Goal: Task Accomplishment & Management: Manage account settings

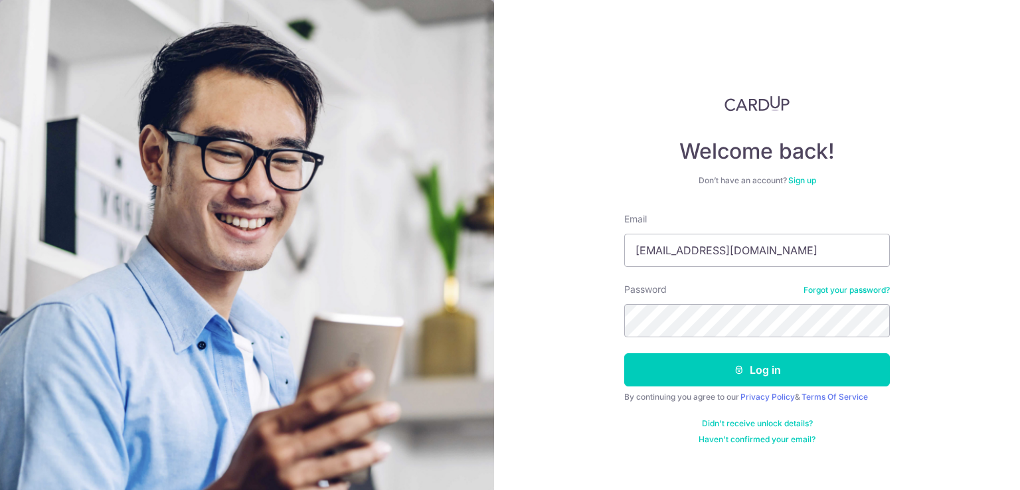
type input "[EMAIL_ADDRESS][DOMAIN_NAME]"
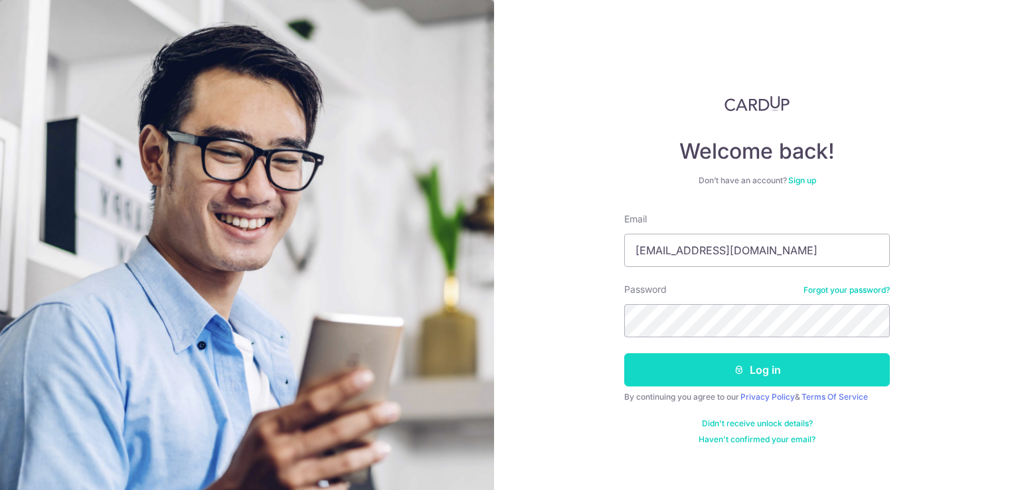
click at [750, 373] on button "Log in" at bounding box center [757, 369] width 266 height 33
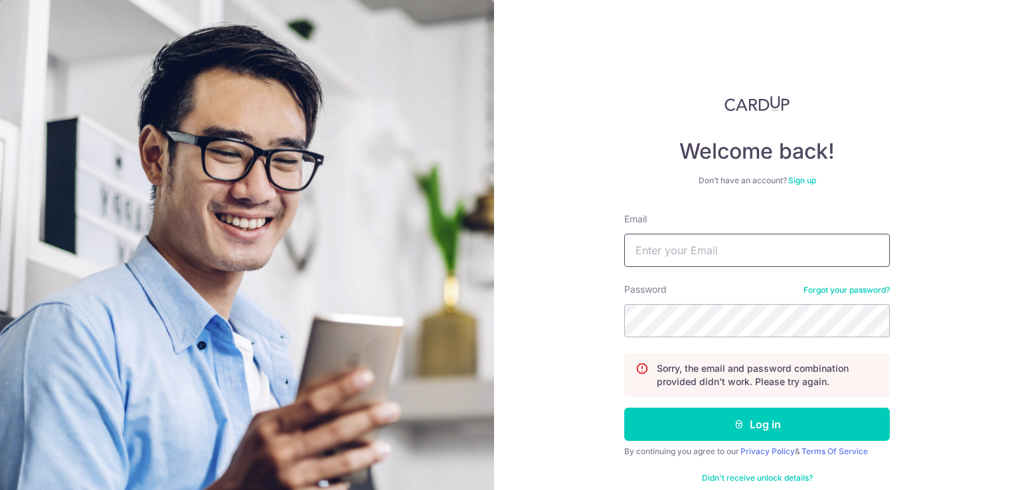
click at [707, 245] on input "Email" at bounding box center [757, 250] width 266 height 33
type input "[EMAIL_ADDRESS][DOMAIN_NAME]"
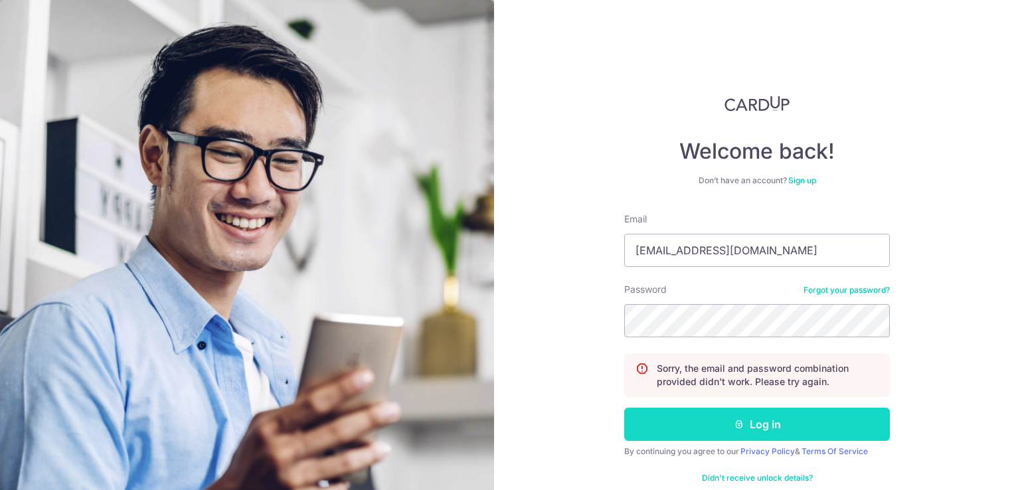
click at [780, 417] on button "Log in" at bounding box center [757, 424] width 266 height 33
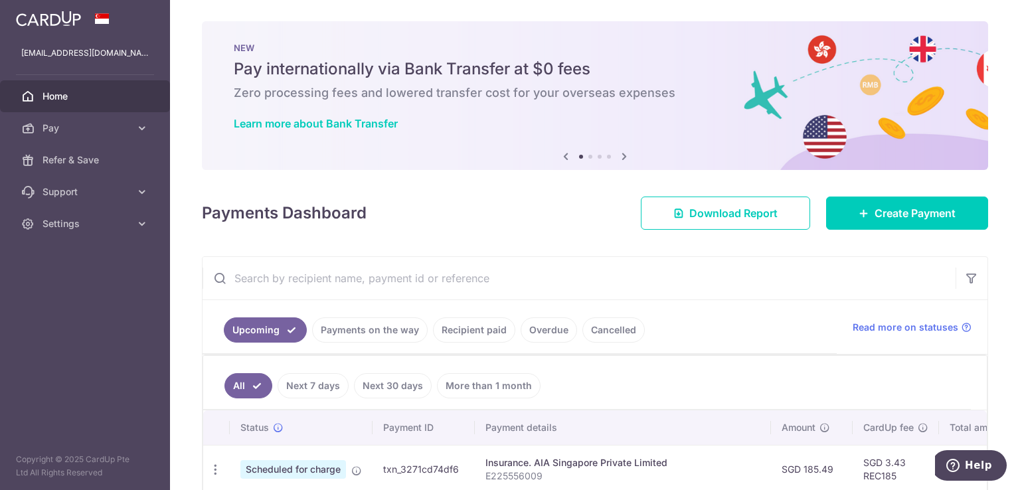
click at [464, 332] on link "Recipient paid" at bounding box center [474, 329] width 82 height 25
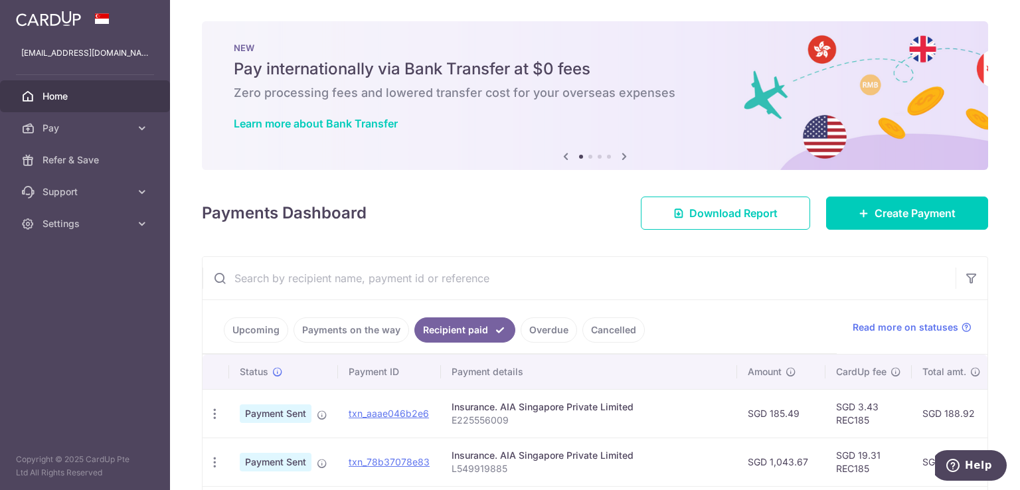
click at [723, 273] on input "text" at bounding box center [579, 278] width 753 height 42
drag, startPoint x: 512, startPoint y: 471, endPoint x: 441, endPoint y: 477, distance: 71.3
click at [441, 477] on td "Insurance. AIA Singapore Private Limited L549919885" at bounding box center [589, 462] width 296 height 48
copy p "L549919885"
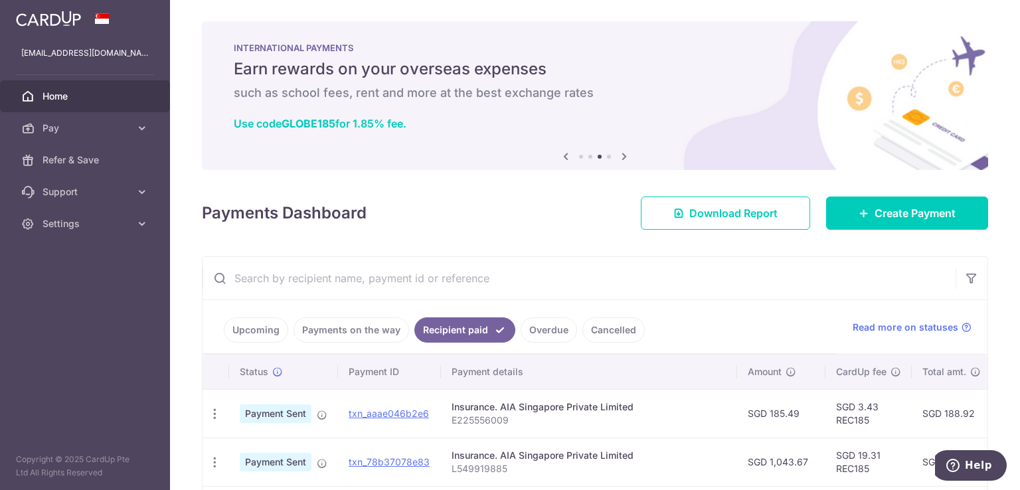
click at [248, 327] on link "Upcoming" at bounding box center [256, 329] width 64 height 25
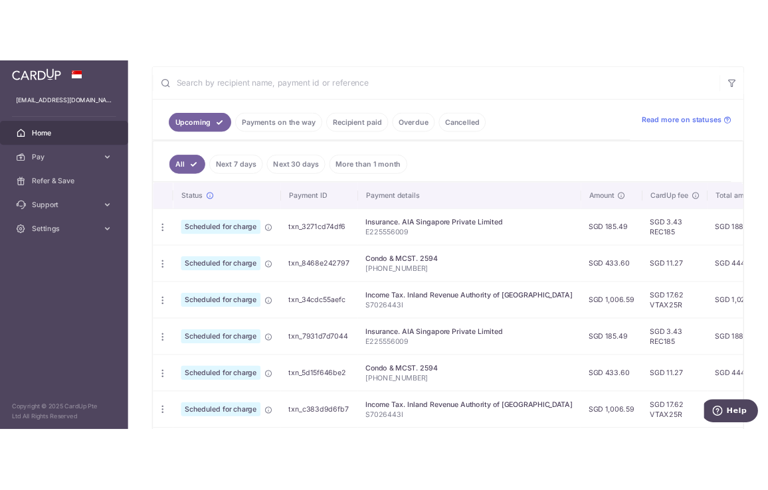
scroll to position [263, 0]
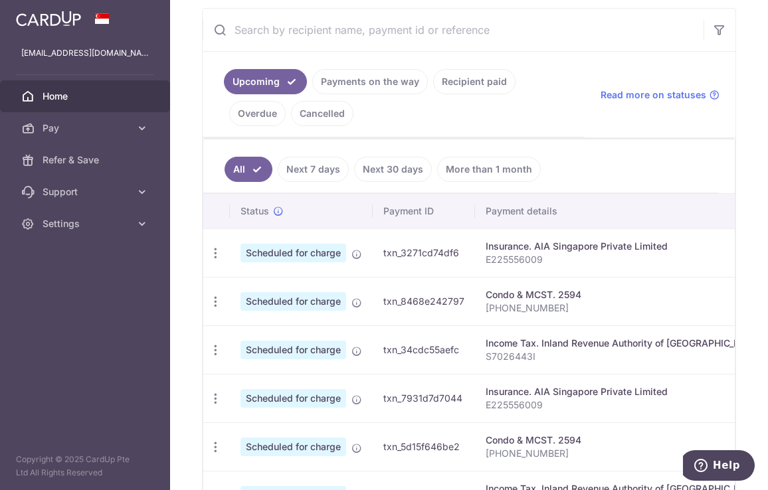
click at [504, 258] on p "E225556009" at bounding box center [622, 259] width 275 height 13
copy p "E225556009"
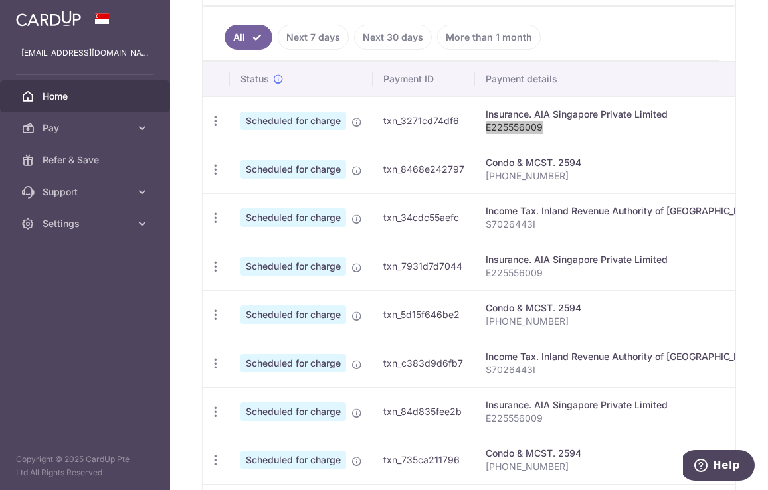
scroll to position [396, 0]
click at [595, 133] on td "Insurance. AIA Singapore Private Limited E225556009" at bounding box center [623, 120] width 296 height 48
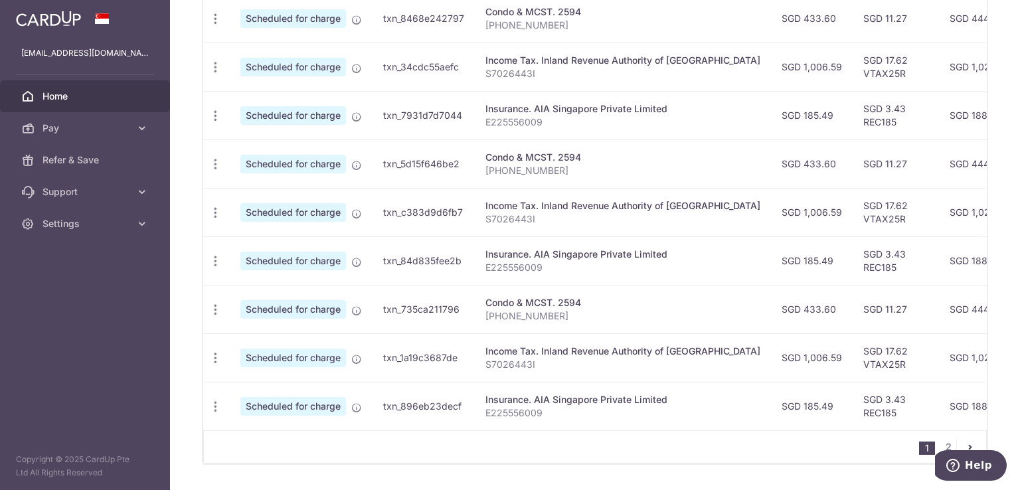
scroll to position [540, 0]
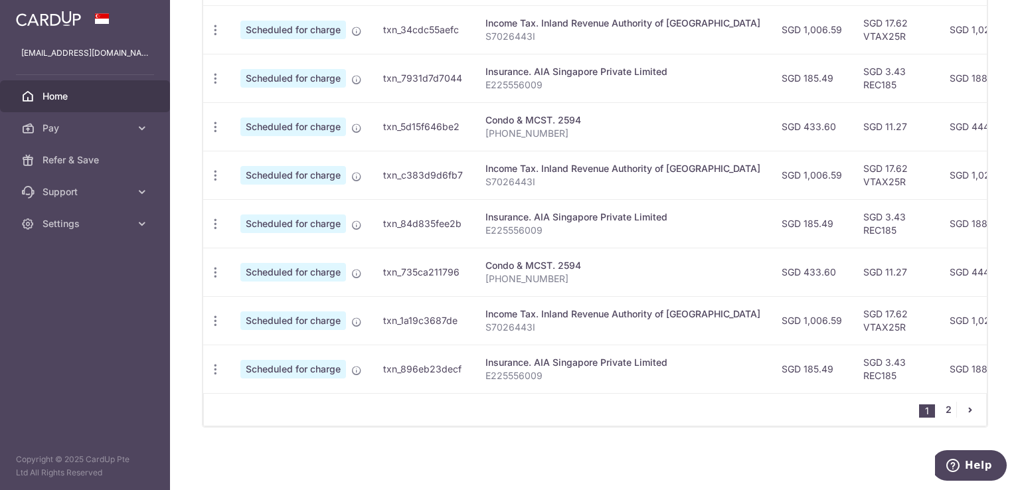
click at [940, 406] on link "2" at bounding box center [948, 410] width 16 height 16
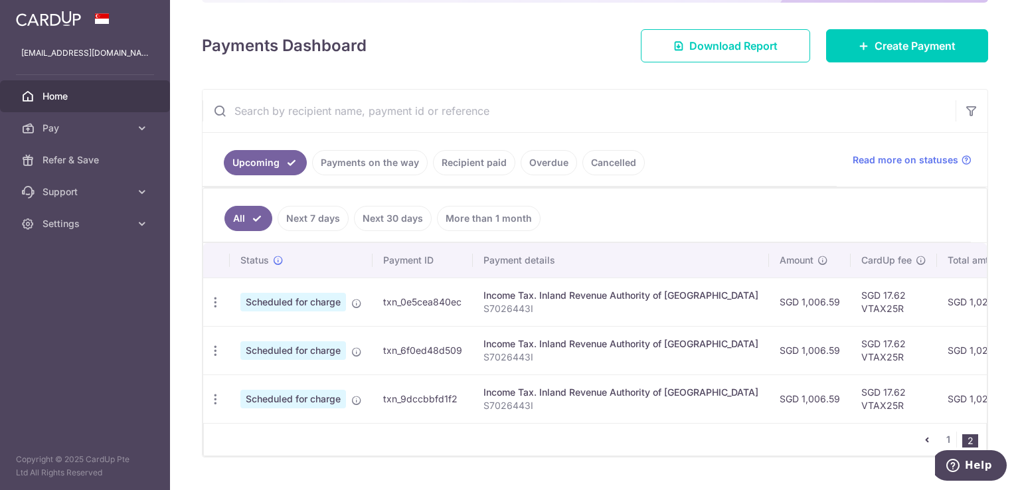
scroll to position [182, 0]
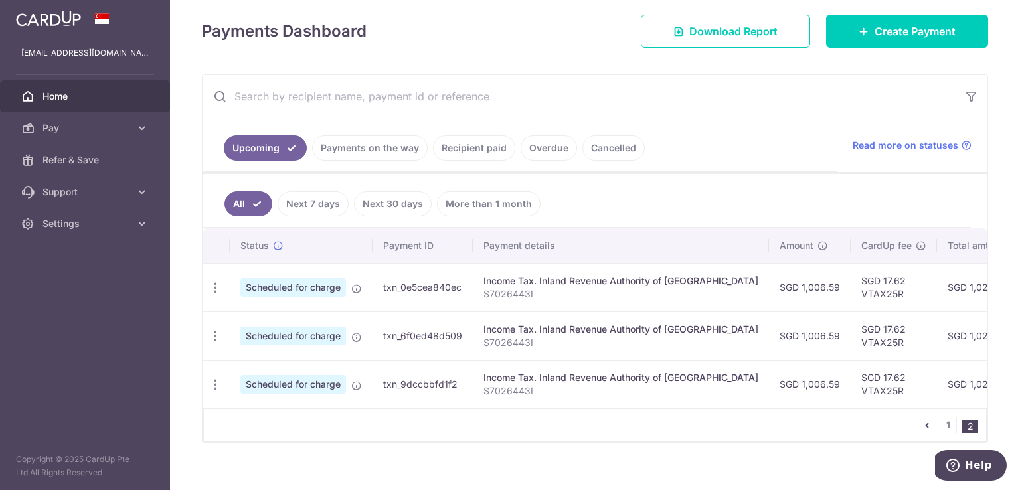
click at [616, 143] on link "Cancelled" at bounding box center [613, 147] width 62 height 25
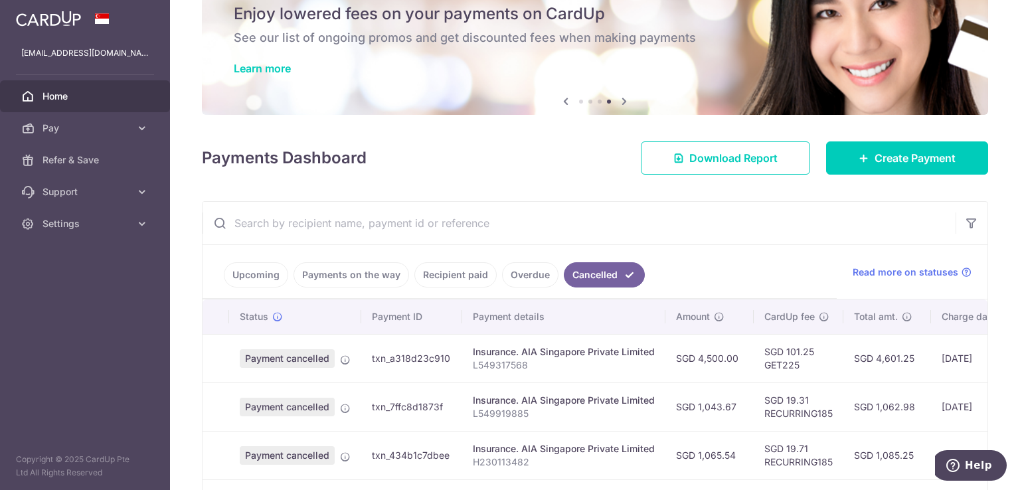
scroll to position [0, 0]
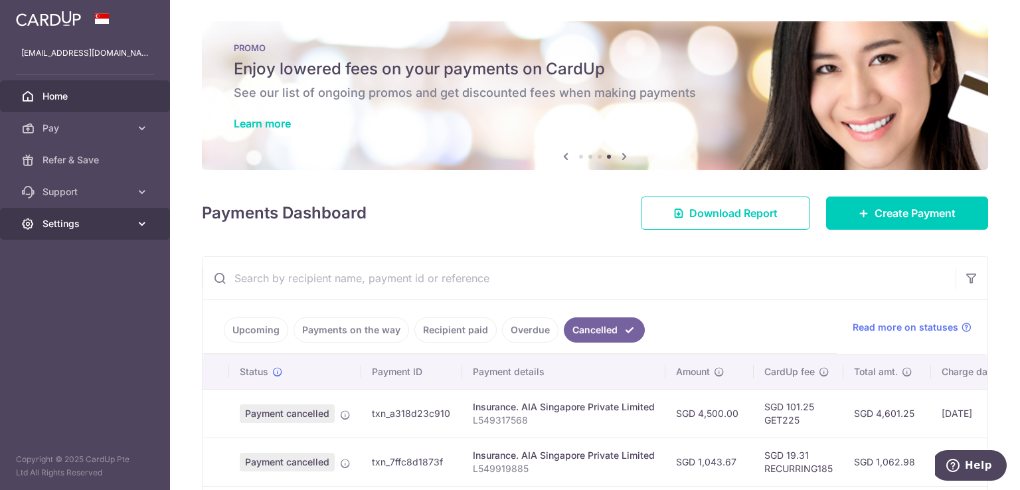
click at [57, 221] on span "Settings" at bounding box center [86, 223] width 88 height 13
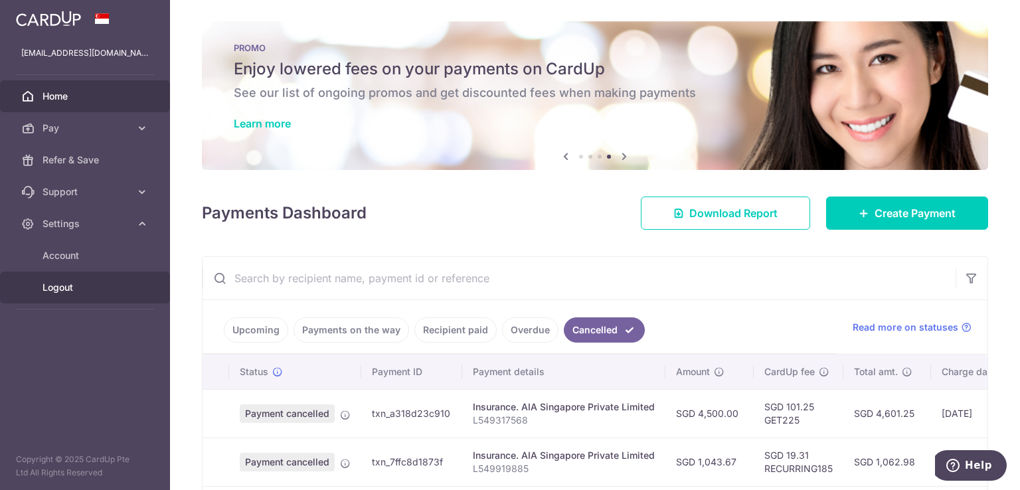
drag, startPoint x: 67, startPoint y: 286, endPoint x: 198, endPoint y: 156, distance: 184.1
click at [66, 286] on span "Logout" at bounding box center [86, 287] width 88 height 13
